Goal: Transaction & Acquisition: Purchase product/service

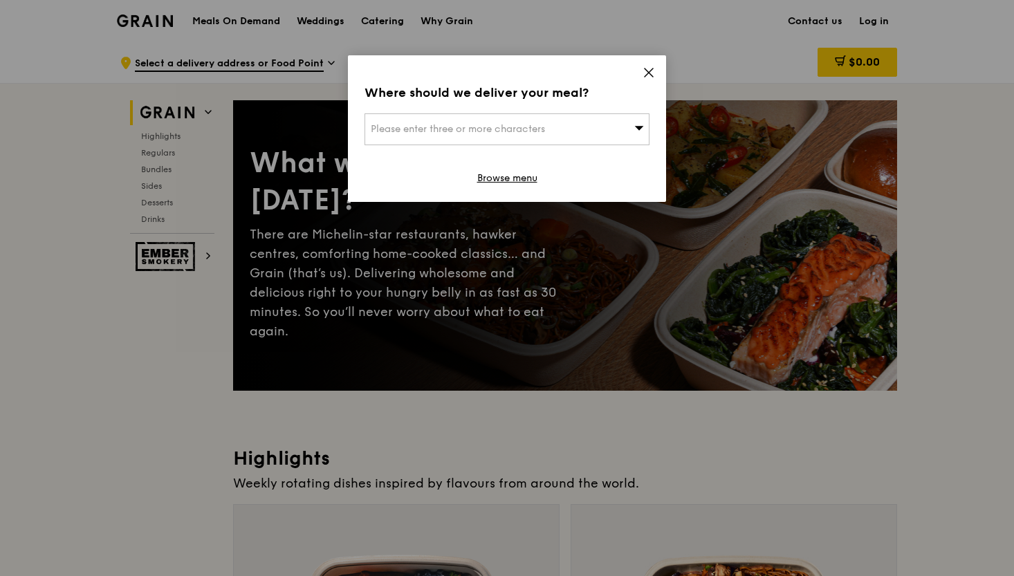
click at [648, 73] on icon at bounding box center [649, 72] width 8 height 8
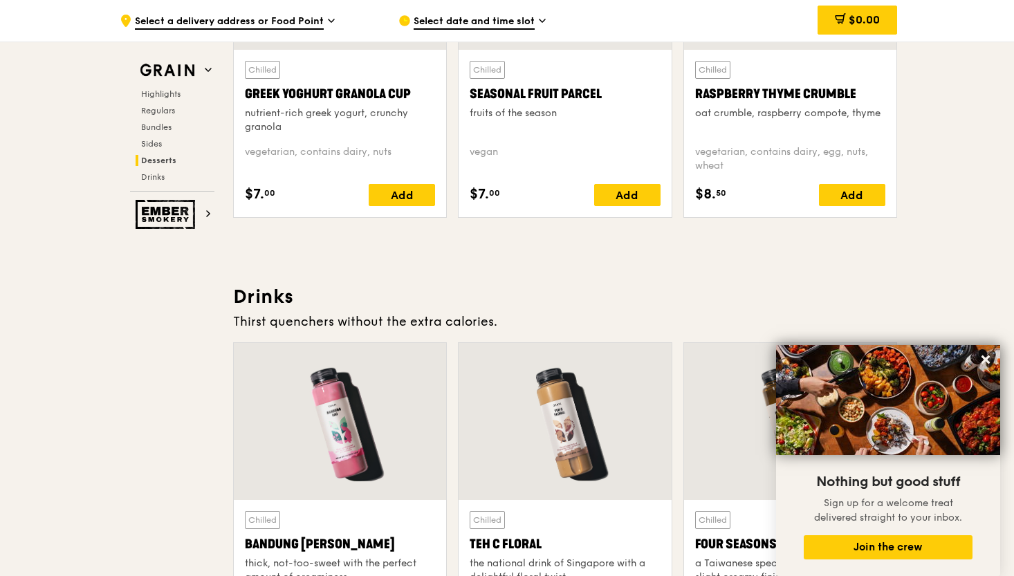
scroll to position [4527, 0]
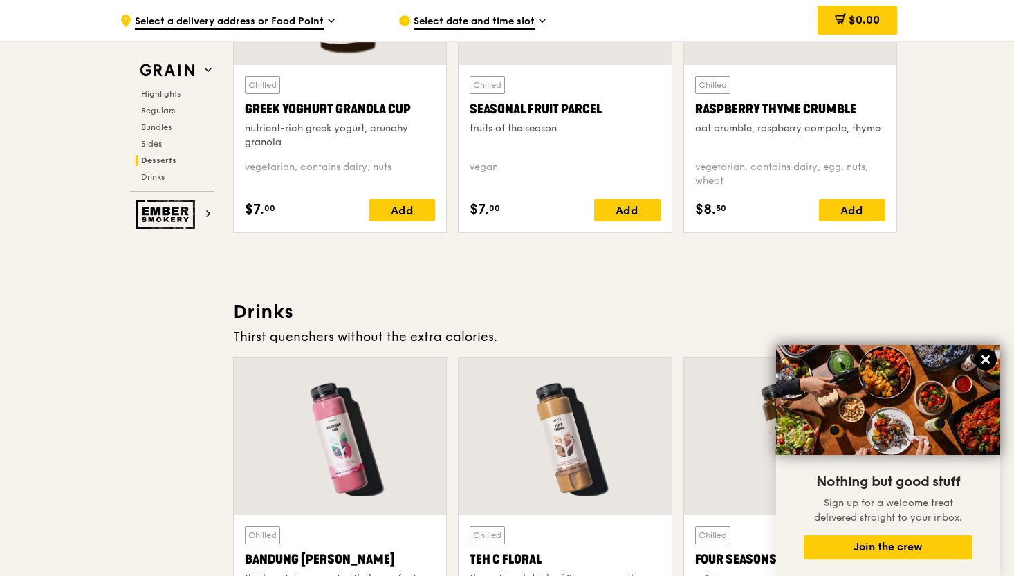
click at [983, 366] on icon at bounding box center [985, 359] width 12 height 12
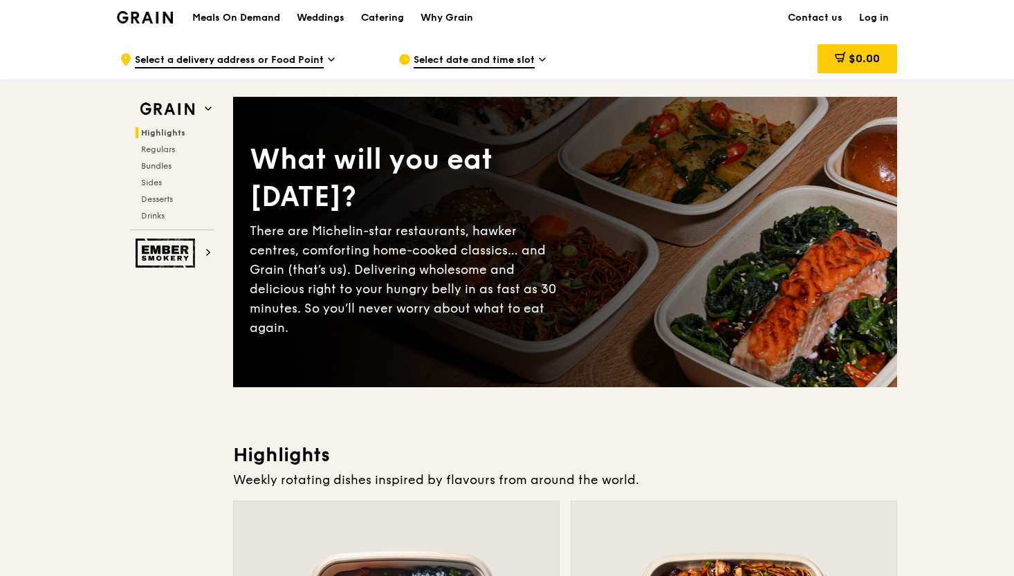
scroll to position [6, 0]
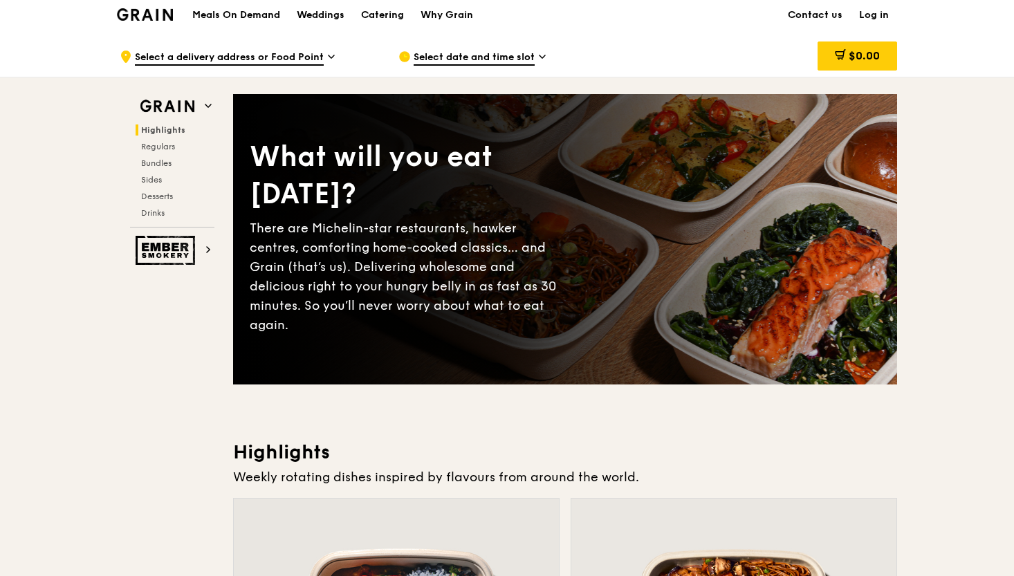
click at [387, 15] on div "Catering" at bounding box center [382, 14] width 43 height 41
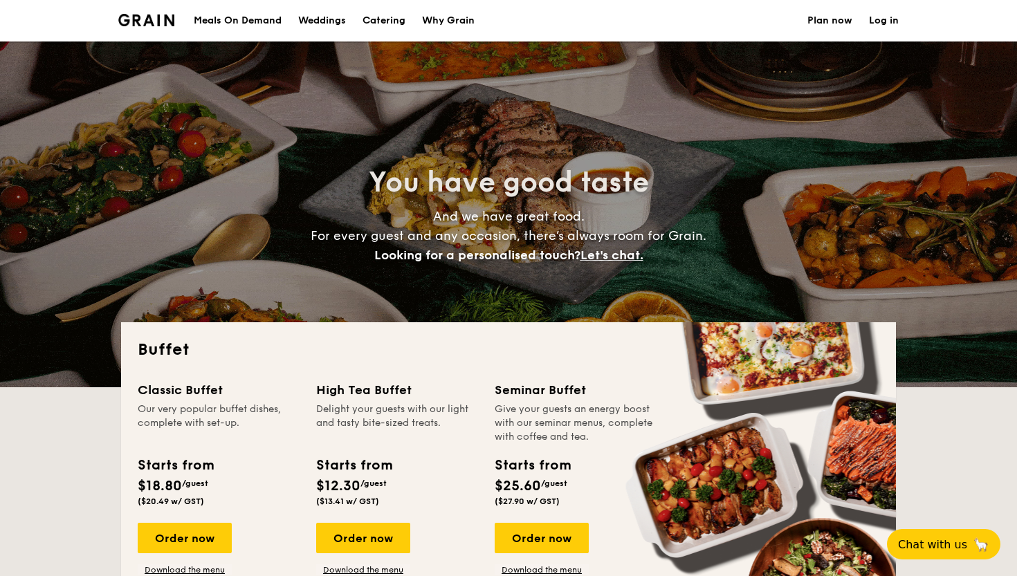
select select
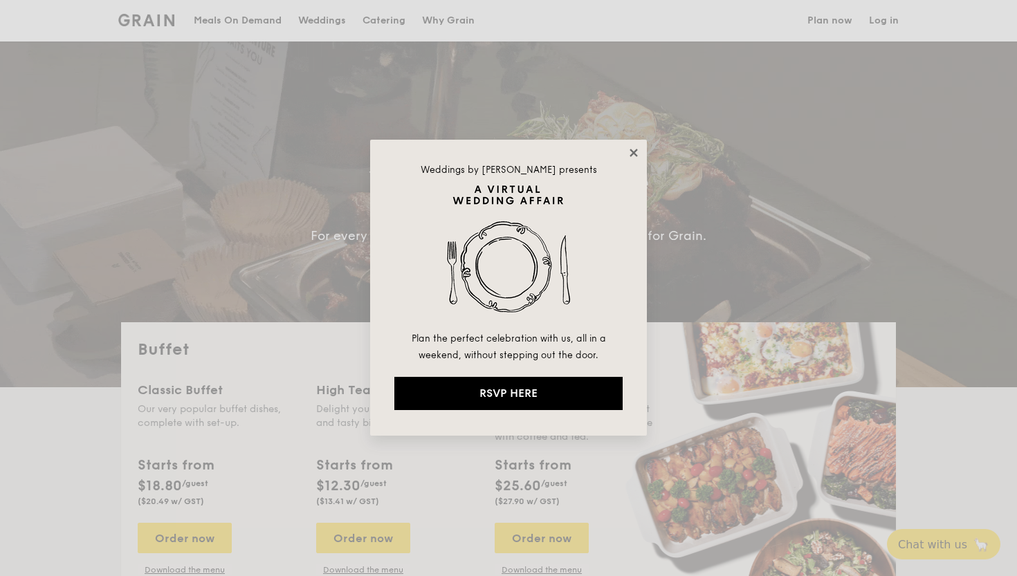
click at [630, 155] on icon at bounding box center [633, 153] width 12 height 12
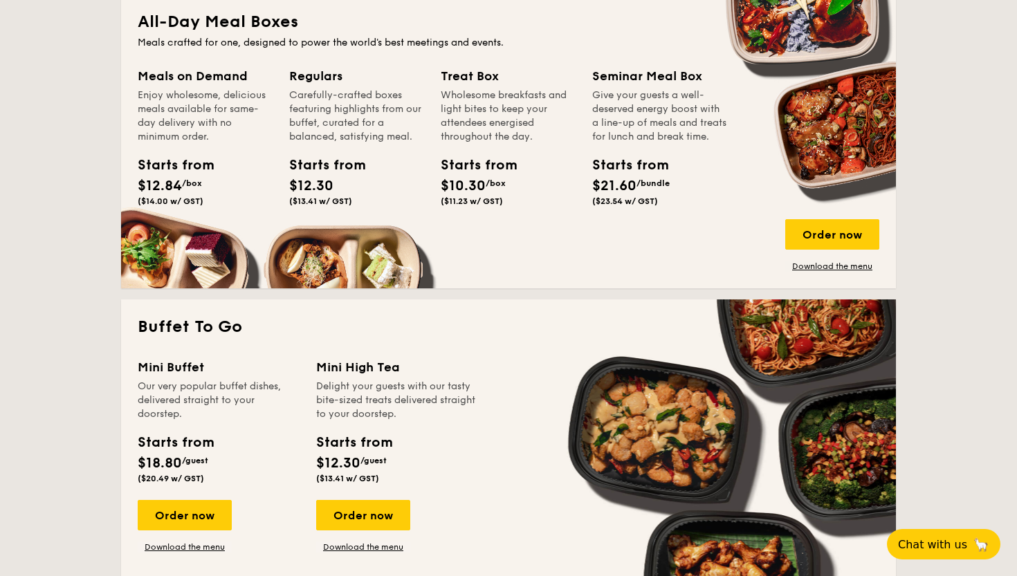
scroll to position [541, 0]
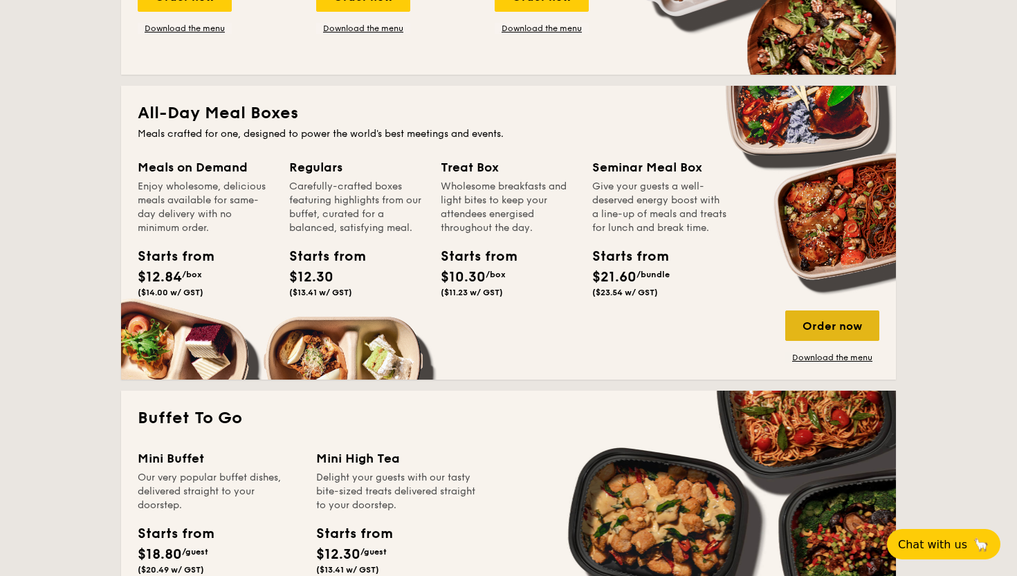
click at [845, 333] on div "Order now" at bounding box center [832, 325] width 94 height 30
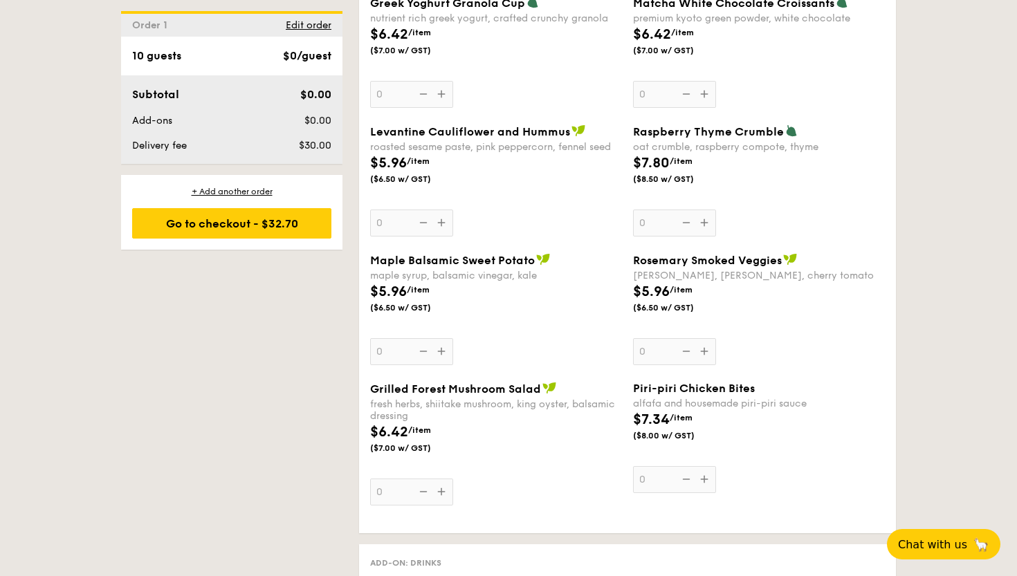
scroll to position [1315, 0]
